Goal: Navigation & Orientation: Find specific page/section

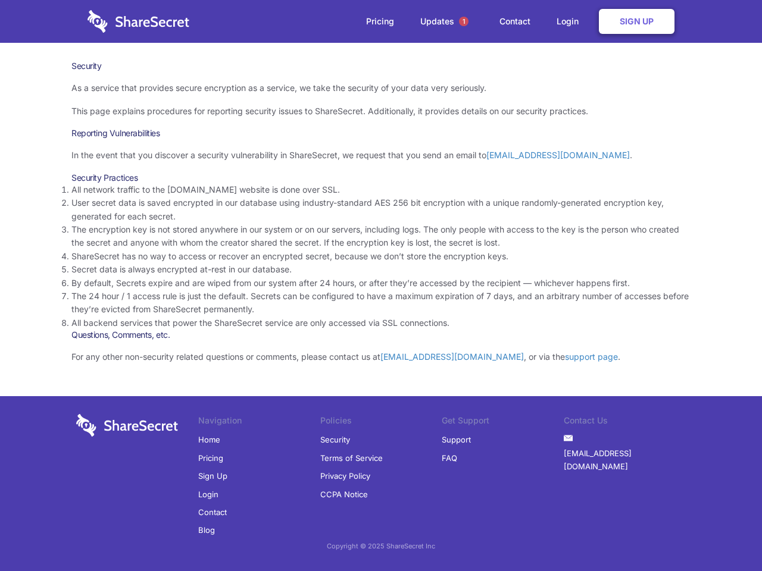
click at [381, 286] on li "By default, Secrets expire and are wiped from our system after 24 hours, or aft…" at bounding box center [380, 283] width 619 height 13
click at [463, 21] on span "1" at bounding box center [464, 22] width 10 height 10
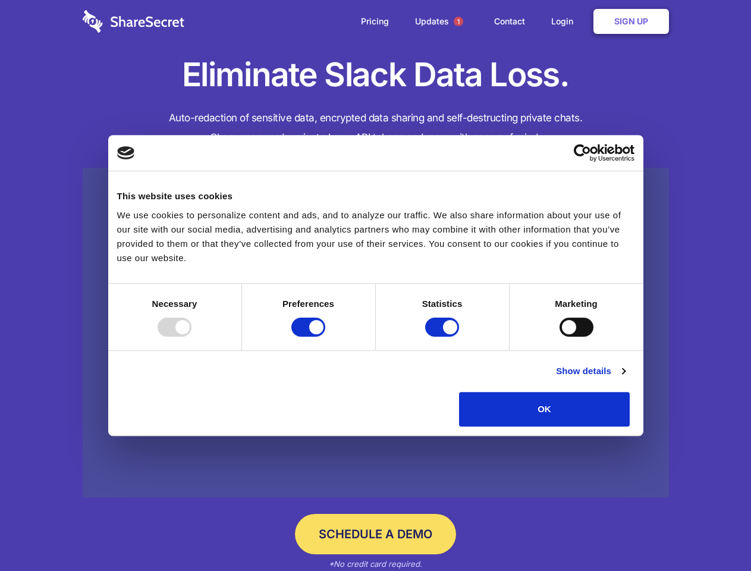
click at [192, 337] on div at bounding box center [175, 327] width 34 height 19
click at [325, 337] on input "Preferences" at bounding box center [309, 327] width 34 height 19
checkbox input "false"
click at [444, 337] on input "Statistics" at bounding box center [442, 327] width 34 height 19
checkbox input "false"
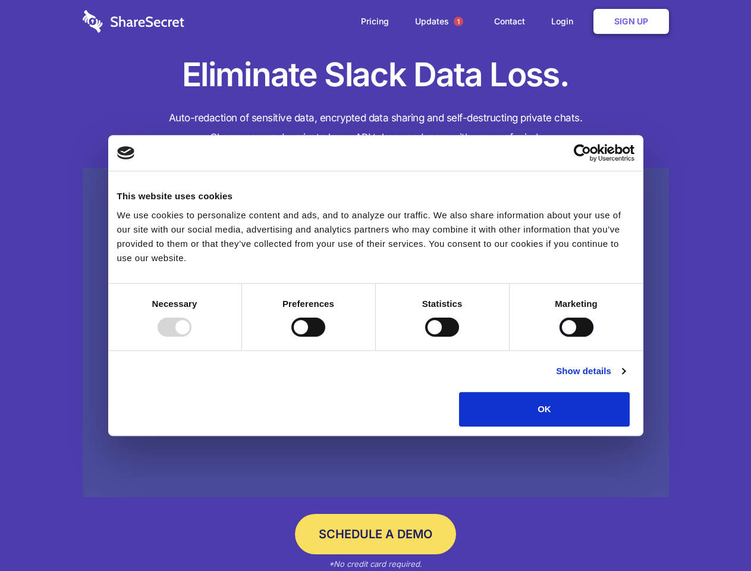
click at [560, 337] on input "Marketing" at bounding box center [577, 327] width 34 height 19
checkbox input "true"
click at [625, 378] on link "Show details" at bounding box center [590, 371] width 69 height 14
click at [0, 0] on div "Necessary 7 Necessary cookies help make a website usable by enabling basic func…" at bounding box center [0, 0] width 0 height 0
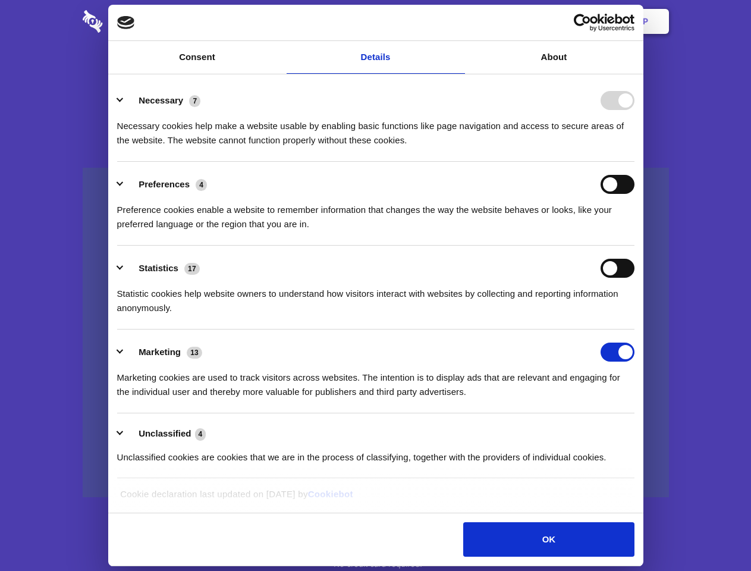
click at [458, 21] on span "1" at bounding box center [459, 22] width 10 height 10
